Goal: Transaction & Acquisition: Subscribe to service/newsletter

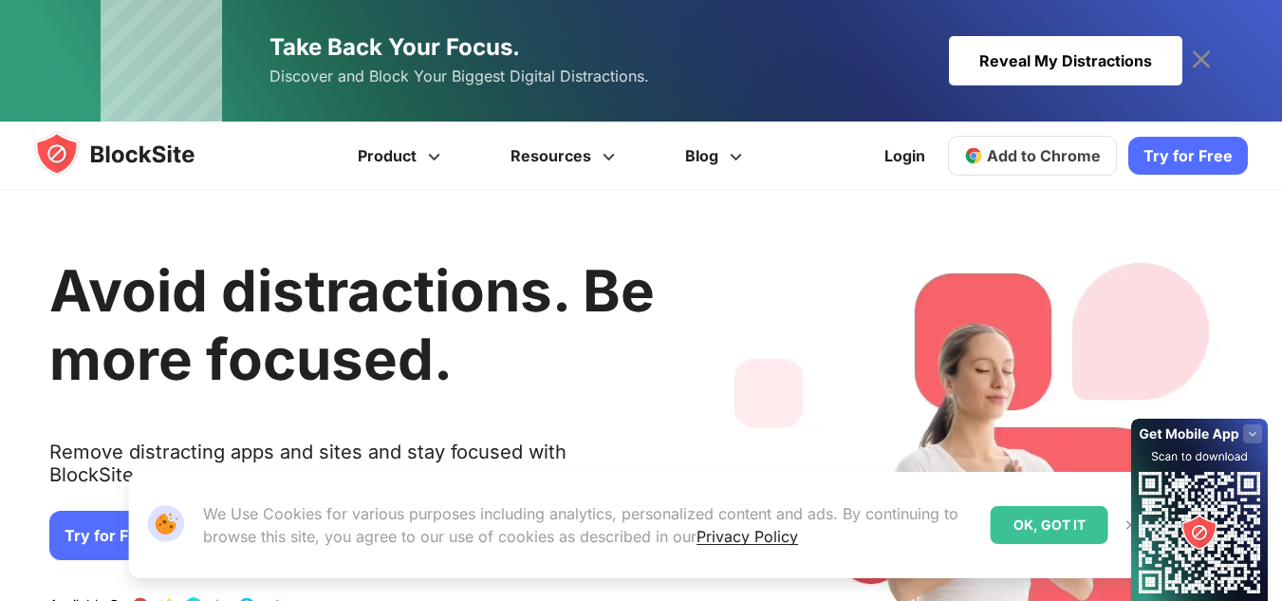
click at [114, 511] on link "Try for Free" at bounding box center [109, 535] width 120 height 49
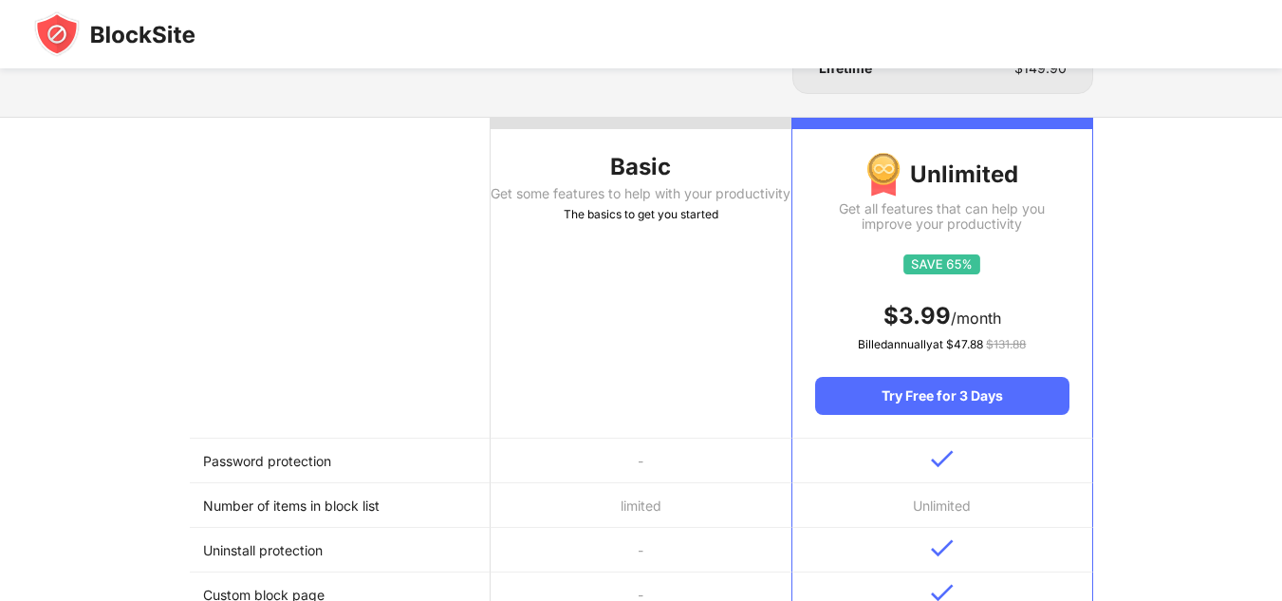
scroll to position [285, 0]
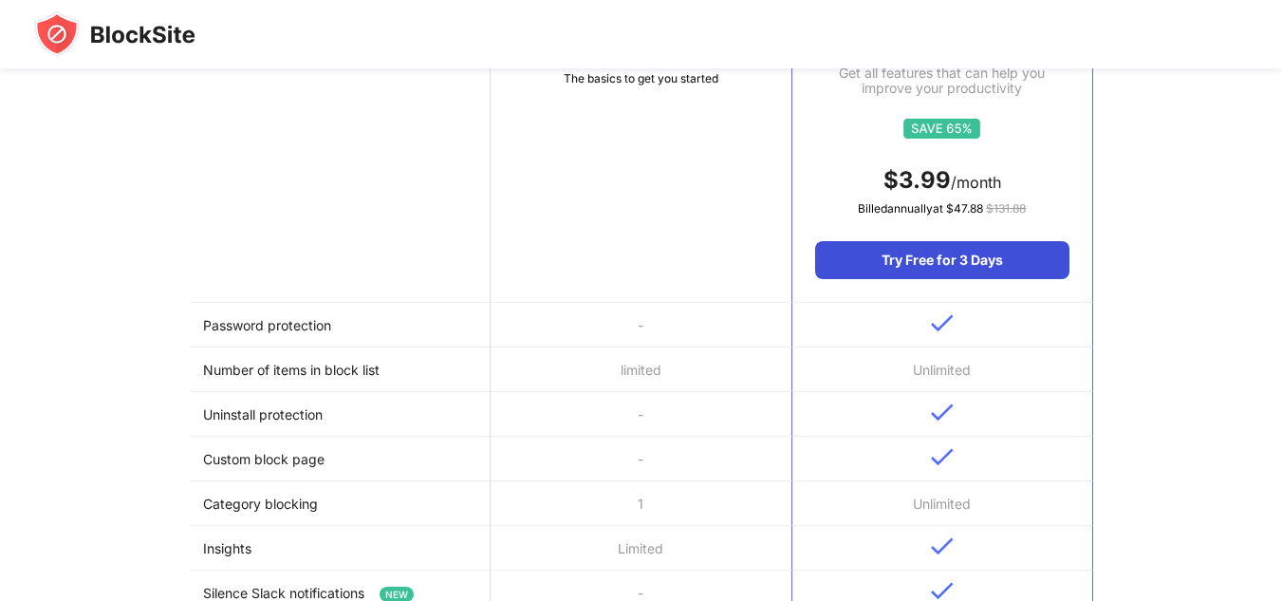
click at [907, 253] on div "Try Free for 3 Days" at bounding box center [941, 260] width 253 height 38
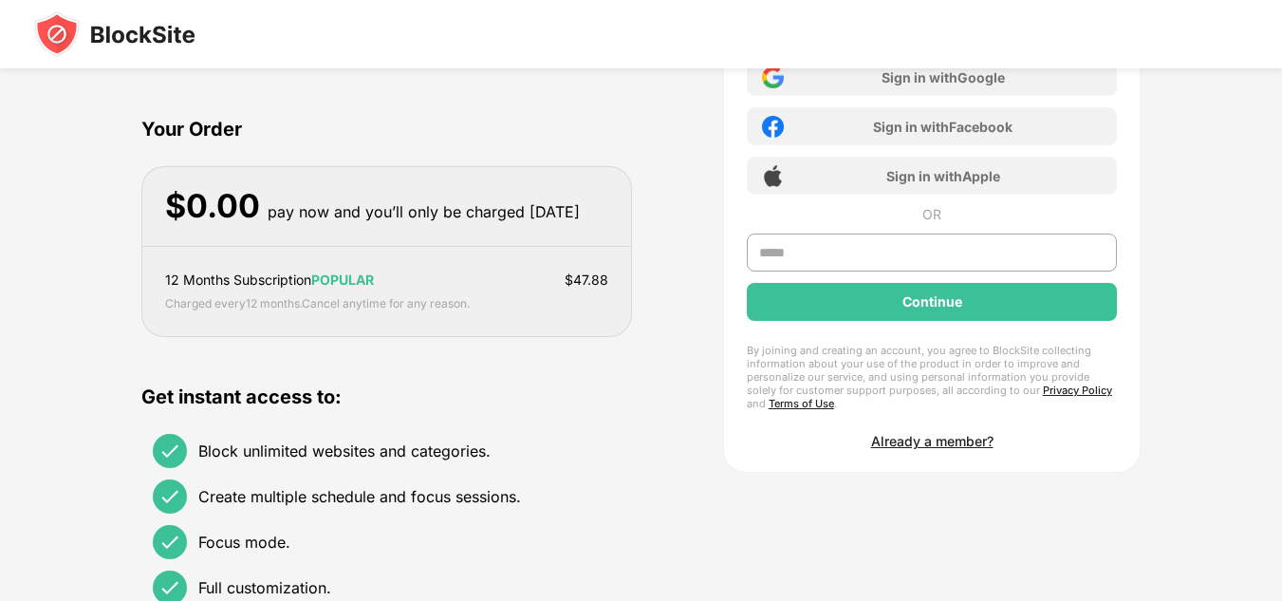
scroll to position [95, 0]
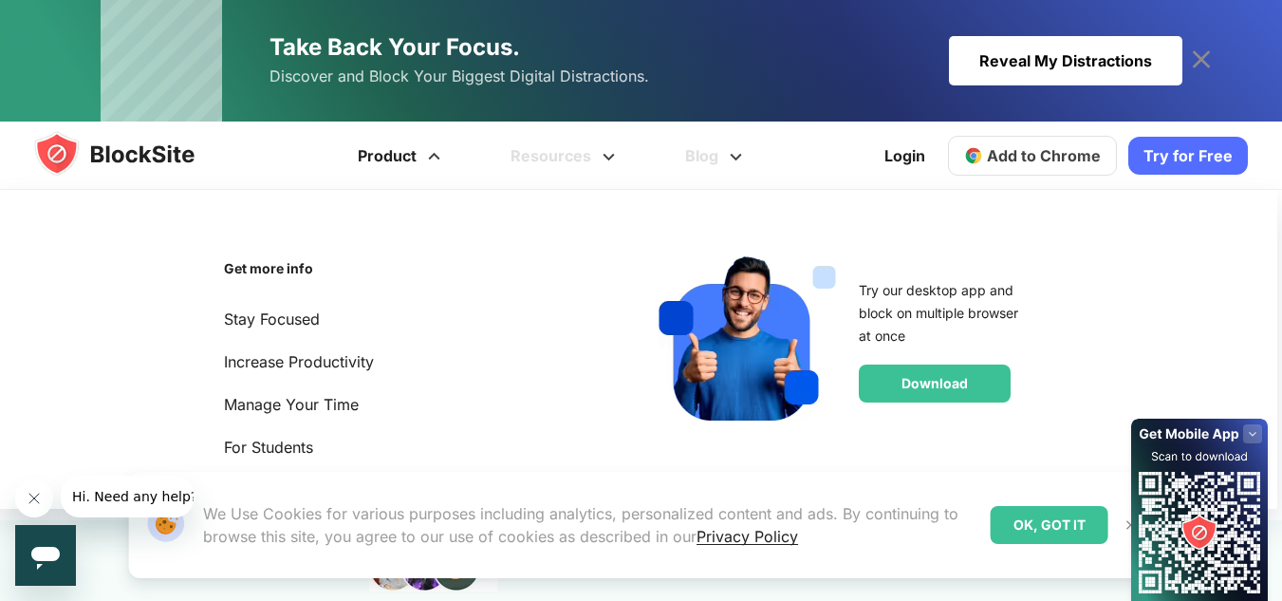
drag, startPoint x: 0, startPoint y: 0, endPoint x: 402, endPoint y: 152, distance: 429.3
click at [402, 152] on link "Product" at bounding box center [402, 156] width 153 height 68
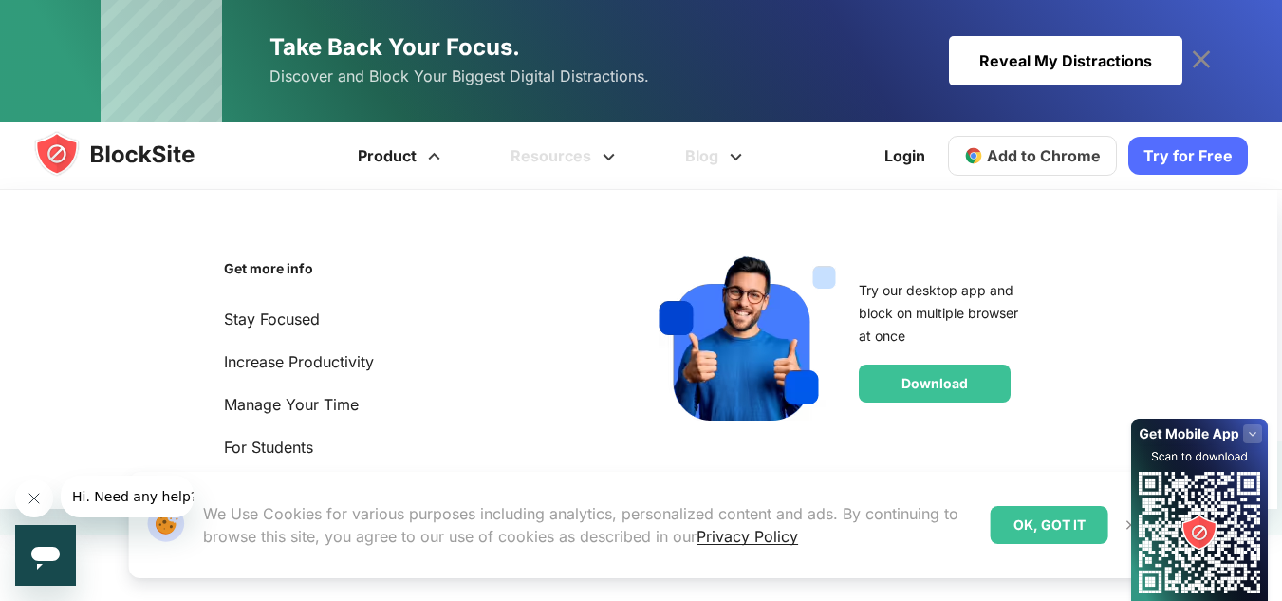
scroll to position [475, 0]
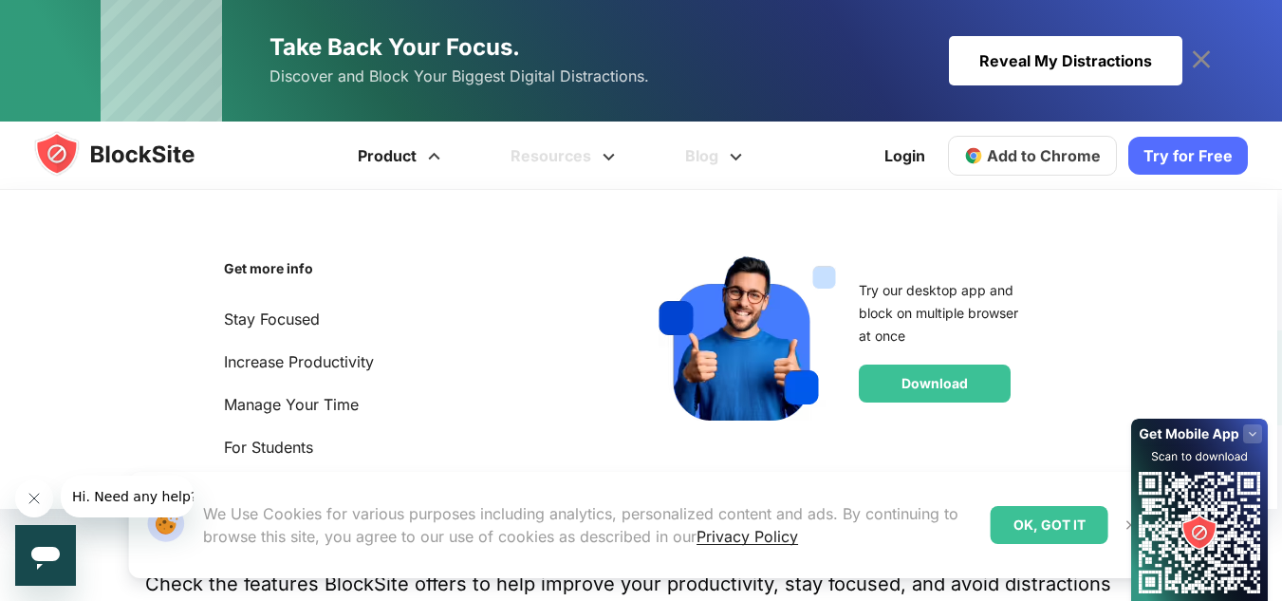
click at [439, 158] on span at bounding box center [434, 150] width 24 height 23
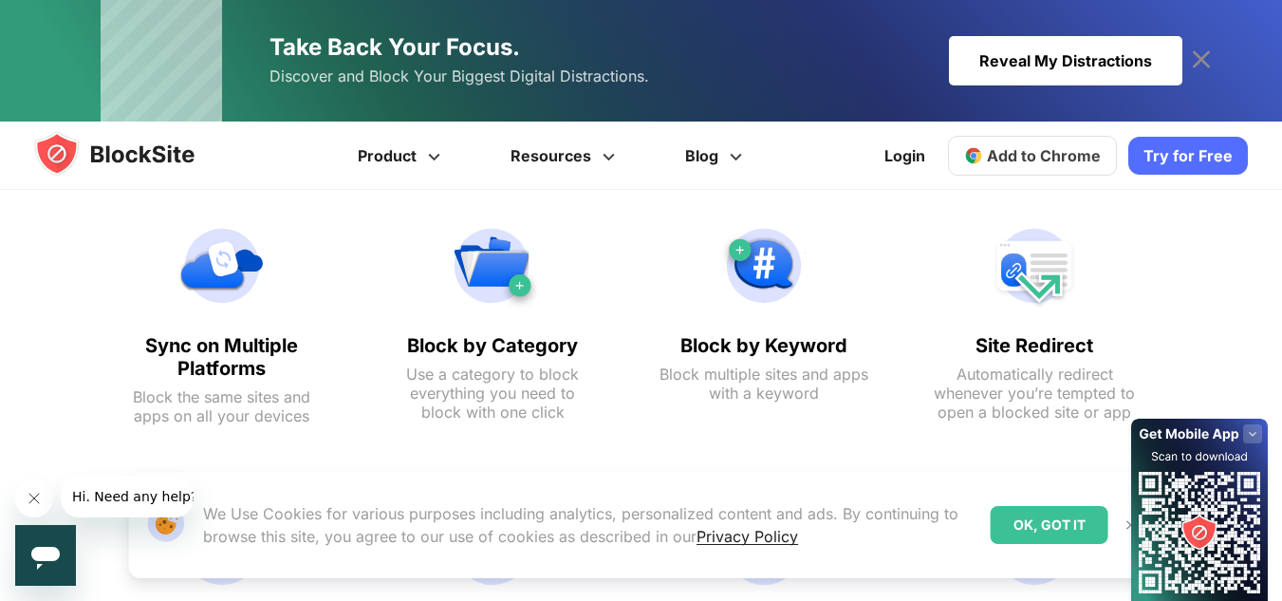
scroll to position [1234, 0]
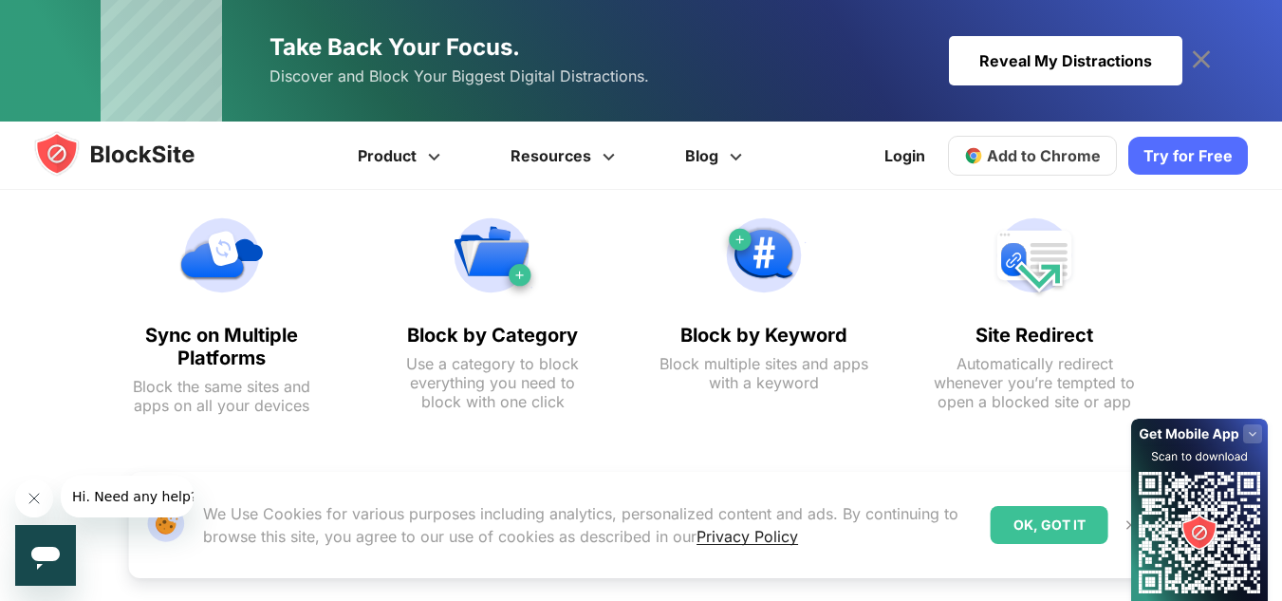
click at [34, 496] on icon "Close message from company" at bounding box center [34, 498] width 15 height 15
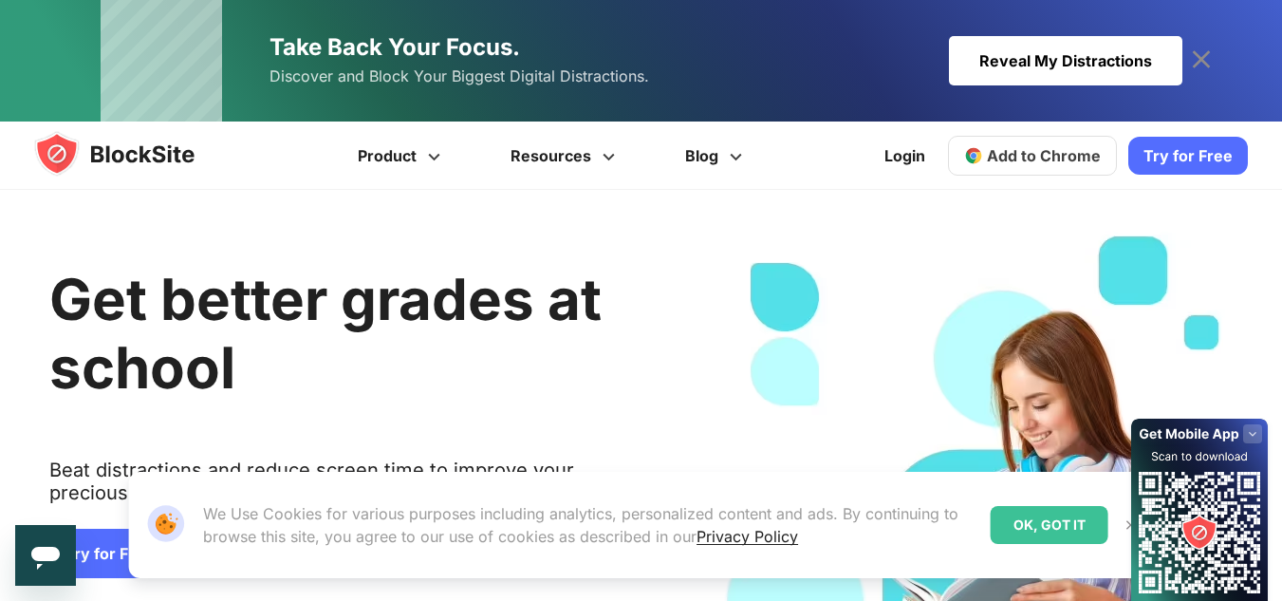
scroll to position [0, 0]
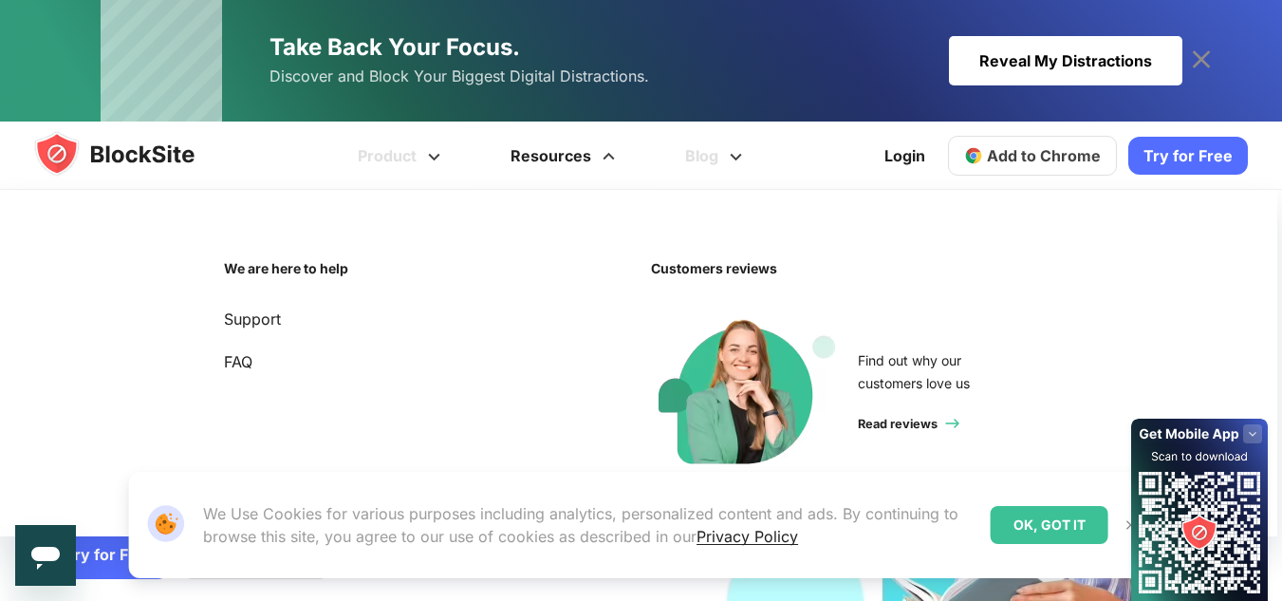
click at [614, 154] on span at bounding box center [609, 150] width 24 height 23
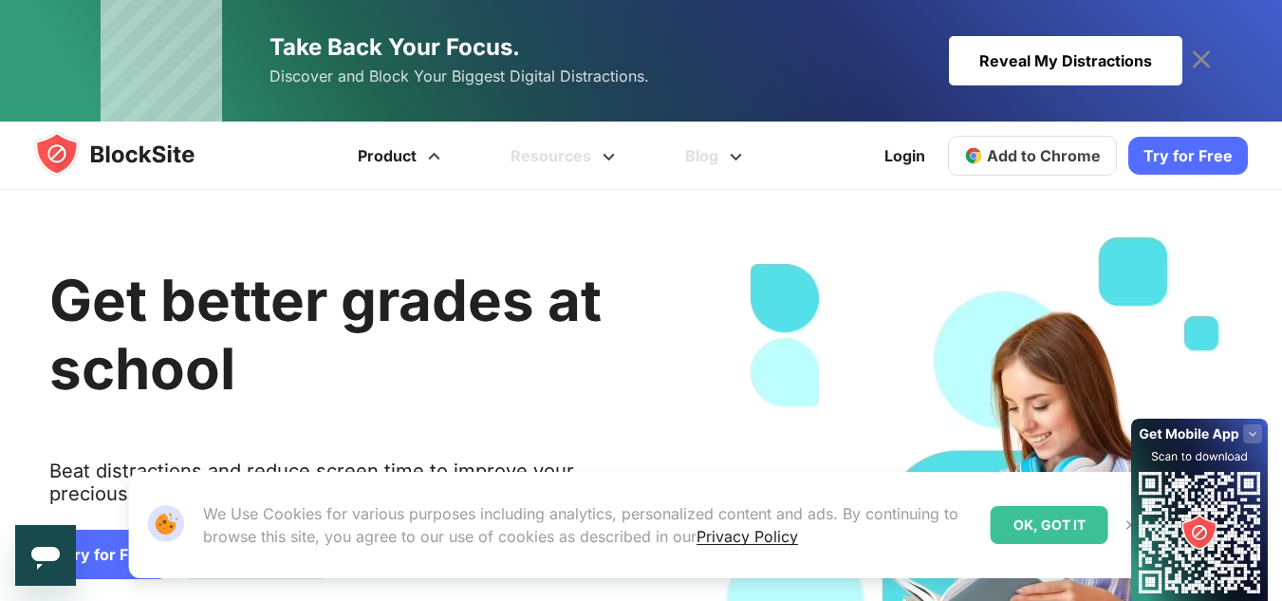
click at [447, 132] on link "Product" at bounding box center [402, 156] width 153 height 68
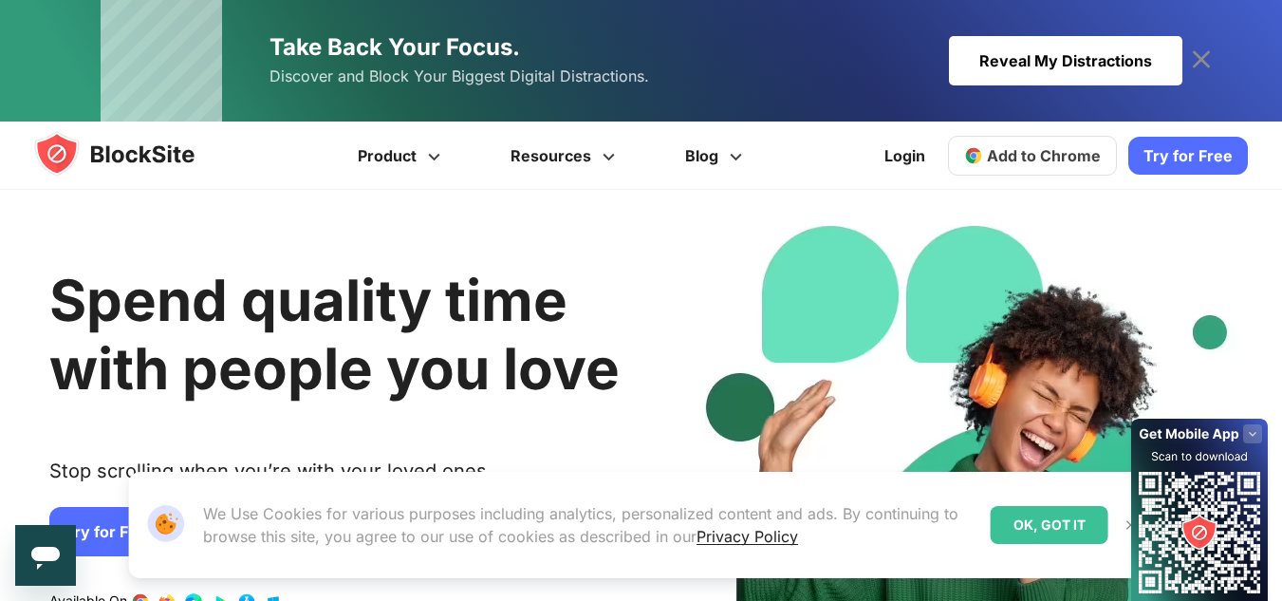
click at [1200, 59] on icon at bounding box center [1201, 59] width 18 height 18
